Goal: Navigation & Orientation: Find specific page/section

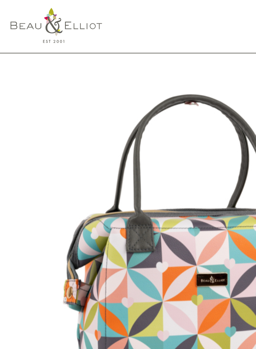
scroll to position [25, 0]
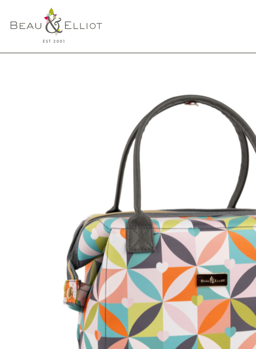
click at [29, 17] on img at bounding box center [37, 16] width 60 height 23
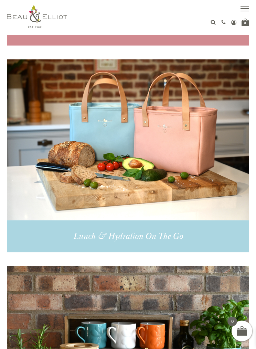
scroll to position [361, 0]
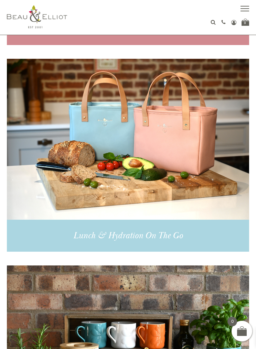
click at [160, 168] on img at bounding box center [128, 139] width 242 height 161
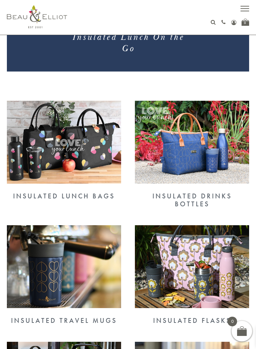
scroll to position [194, 0]
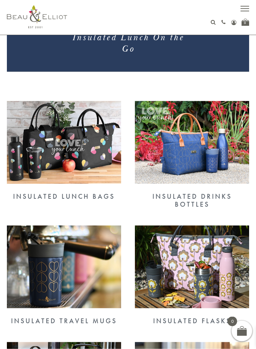
click at [41, 154] on img at bounding box center [64, 142] width 114 height 83
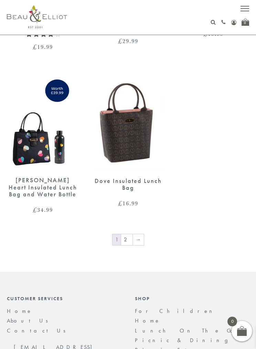
scroll to position [1200, 0]
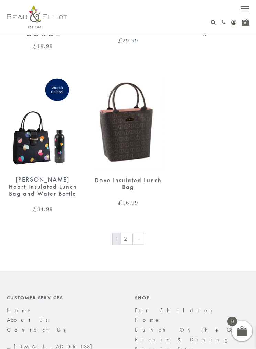
click at [138, 235] on link "→" at bounding box center [138, 239] width 11 height 11
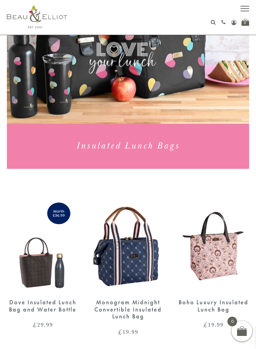
scroll to position [83, 0]
